Goal: Information Seeking & Learning: Learn about a topic

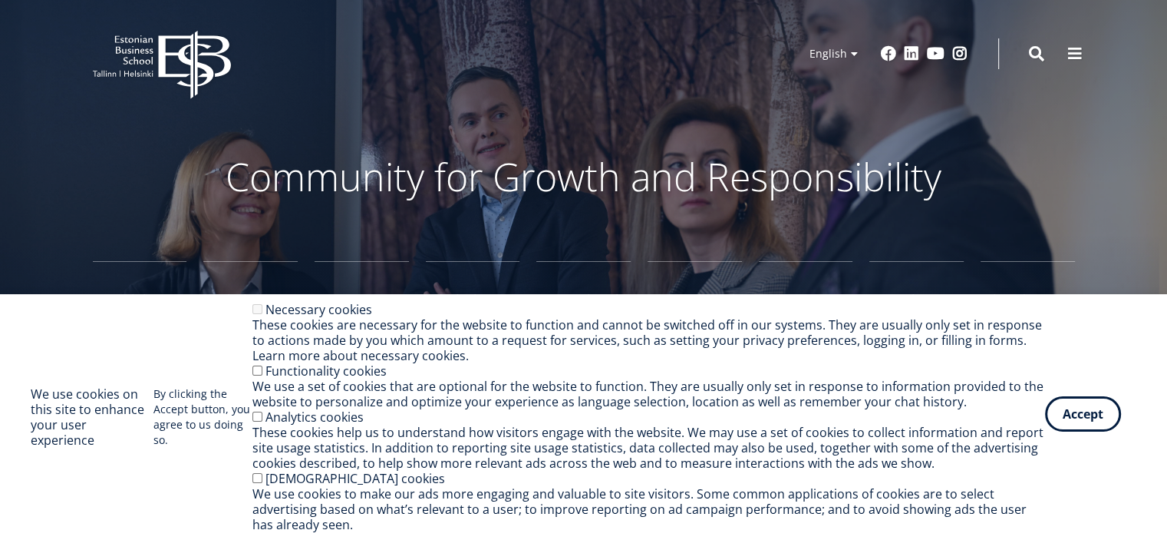
click at [1079, 418] on button "Accept" at bounding box center [1083, 413] width 76 height 35
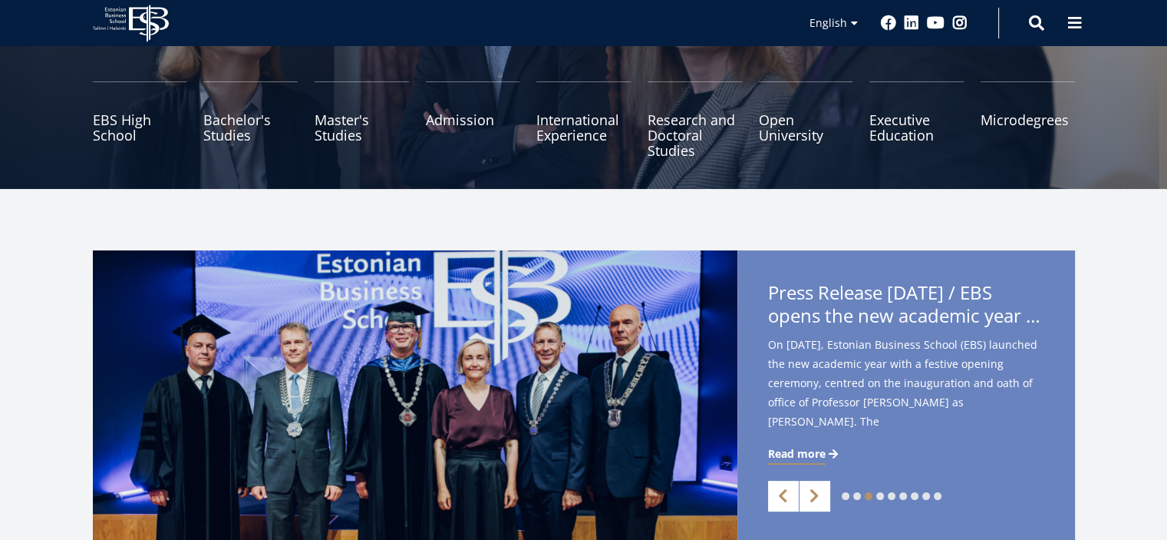
scroll to position [154, 0]
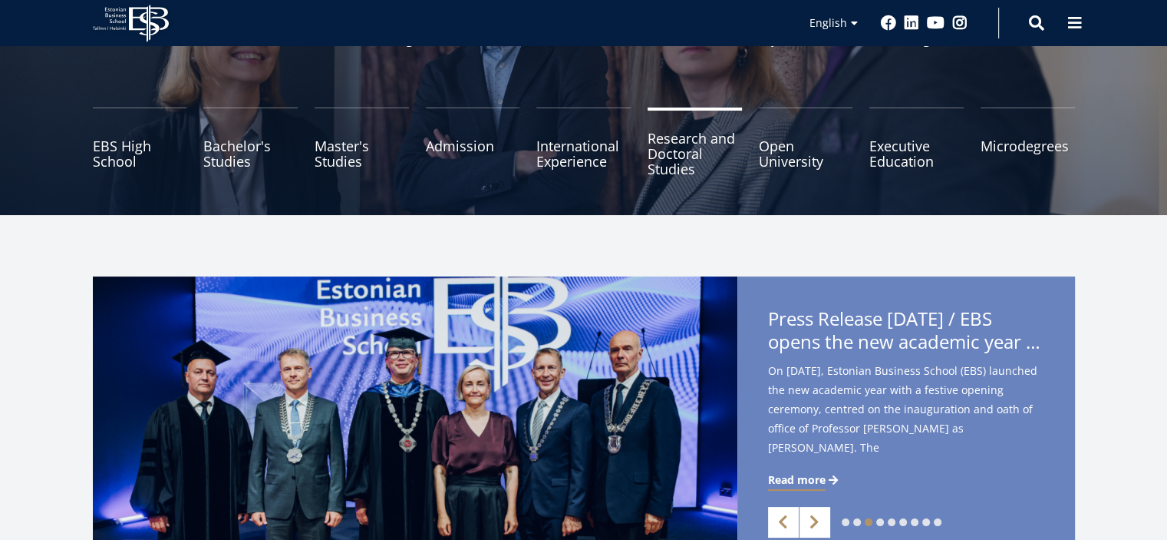
click at [694, 146] on link "Research and Doctoral Studies" at bounding box center [695, 145] width 94 height 77
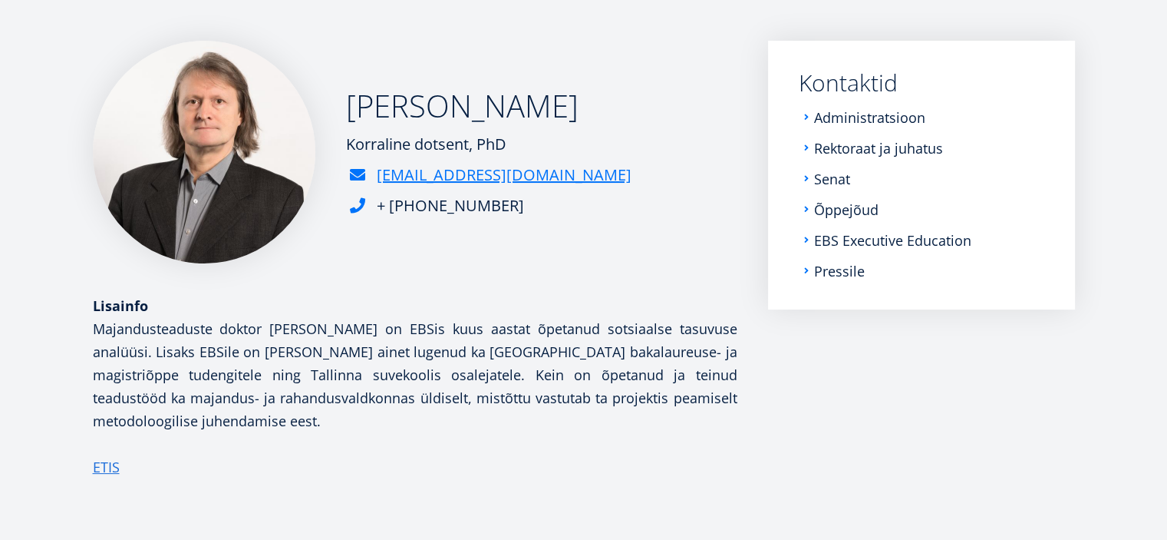
scroll to position [230, 0]
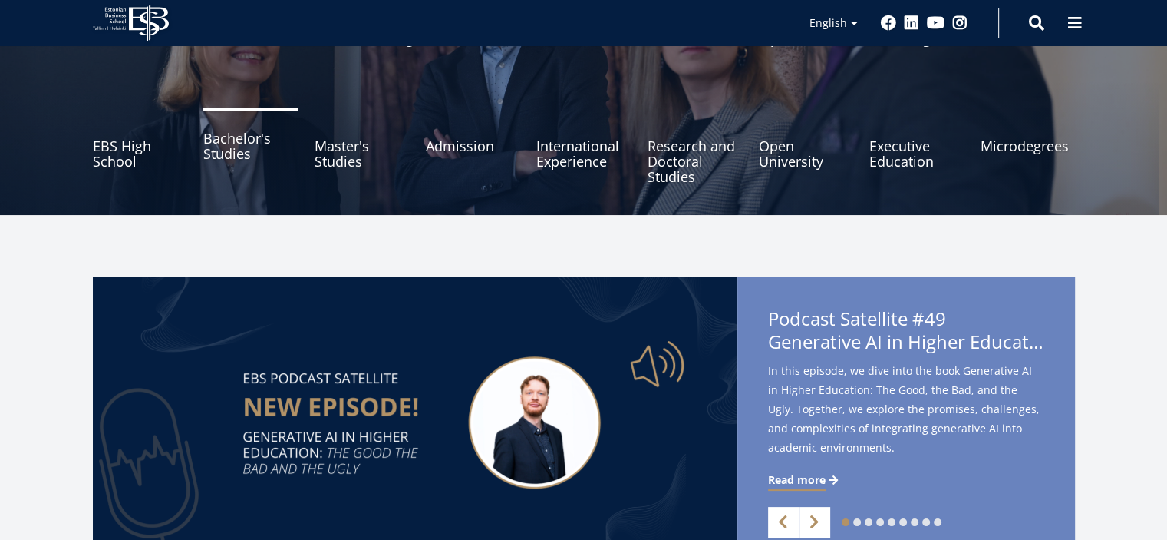
click at [227, 145] on link "Bachelor's Studies" at bounding box center [250, 145] width 94 height 77
